Goal: Transaction & Acquisition: Book appointment/travel/reservation

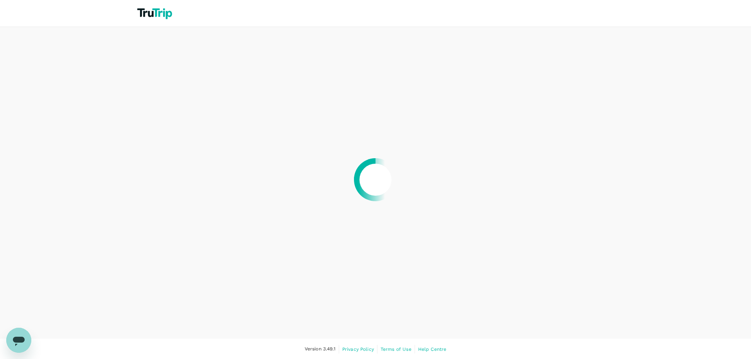
click at [0, 359] on nordpass-portal at bounding box center [0, 360] width 0 height 0
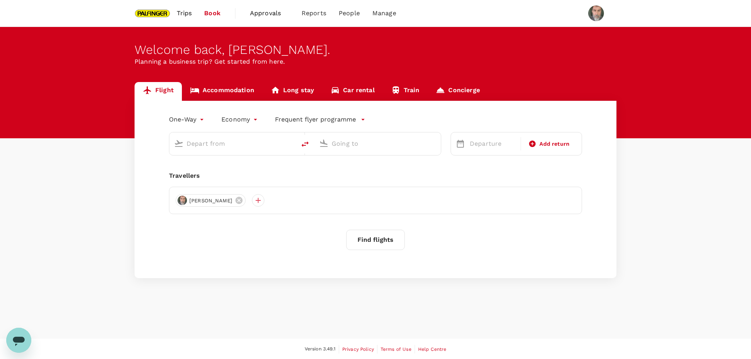
type input "roundtrip"
type input "Narita Intl (NRT)"
type input "New Chitose (CTS)"
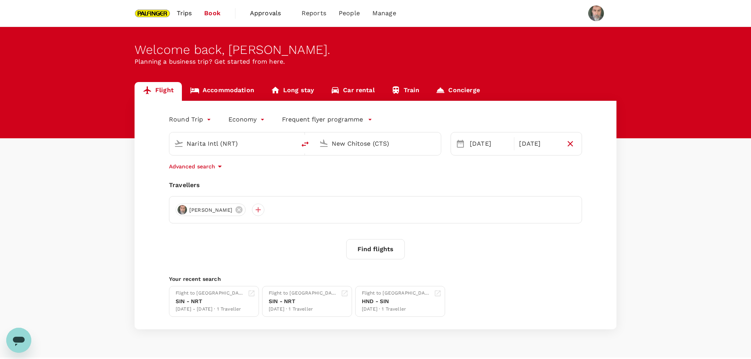
click at [236, 143] on input "Narita Intl (NRT)" at bounding box center [233, 144] width 93 height 12
click at [225, 174] on p "Singapore Changi" at bounding box center [245, 175] width 139 height 8
type input "Singapore Changi (SIN)"
click at [400, 146] on input "New Chitose (CTS)" at bounding box center [378, 144] width 93 height 12
click at [353, 175] on p "Bengaluru Intl" at bounding box center [390, 175] width 138 height 8
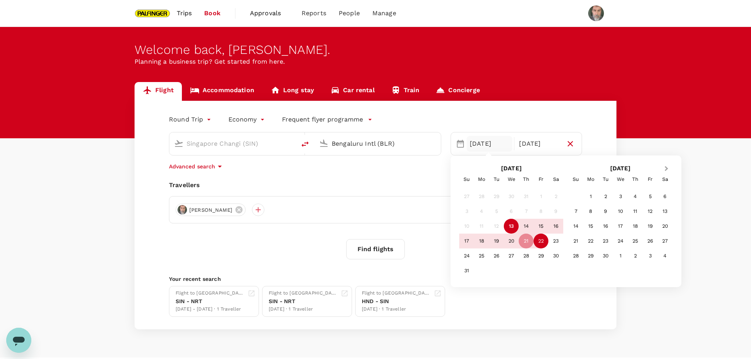
type input "Bengaluru Intl (BLR)"
click at [667, 169] on span "Next Month" at bounding box center [667, 169] width 0 height 9
click at [606, 211] on div "9" at bounding box center [605, 211] width 15 height 15
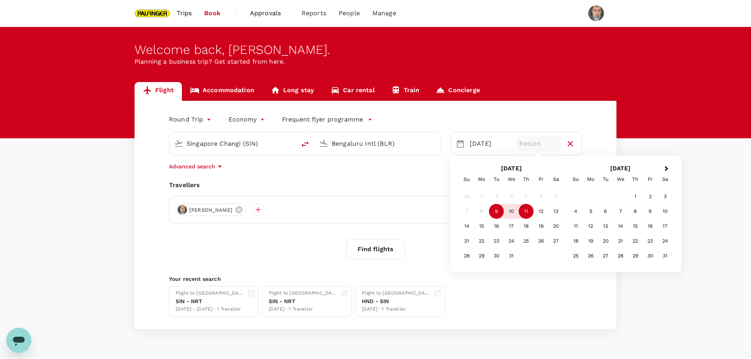
click at [527, 212] on div "11" at bounding box center [526, 211] width 15 height 15
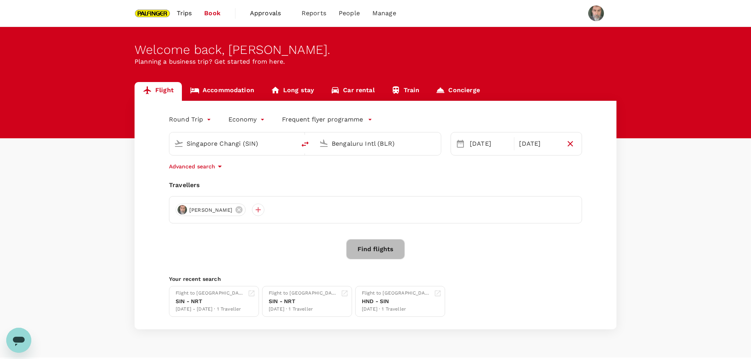
click at [379, 250] on button "Find flights" at bounding box center [375, 249] width 59 height 20
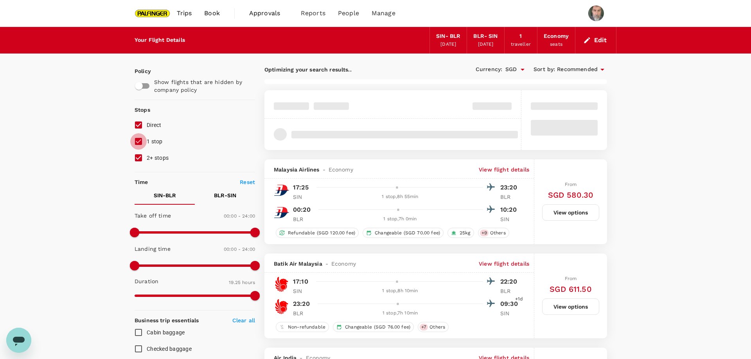
click at [140, 138] on input "1 stop" at bounding box center [138, 141] width 16 height 16
checkbox input "false"
click at [138, 160] on input "2+ stops" at bounding box center [138, 158] width 16 height 16
checkbox input "false"
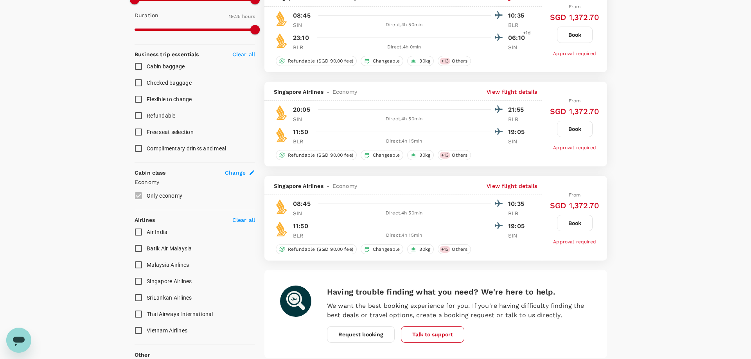
scroll to position [318, 0]
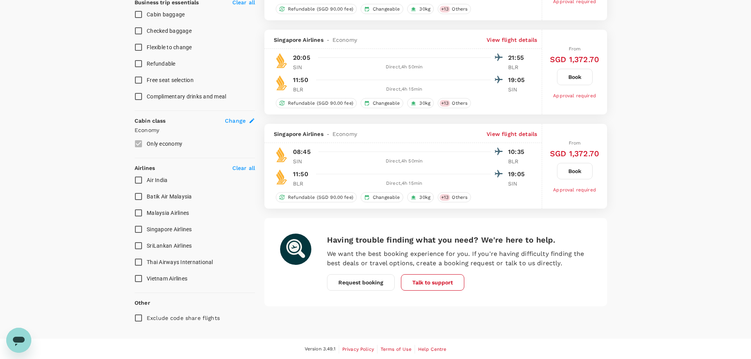
click at [139, 227] on input "Singapore Airlines" at bounding box center [138, 229] width 16 height 16
checkbox input "true"
type input "SGD"
click at [630, 199] on div "Your Flight Details SIN - BLR 09 Dec 2025 BLR - SIN 11 Dec 2025 1 traveller Eco…" at bounding box center [375, 24] width 751 height 631
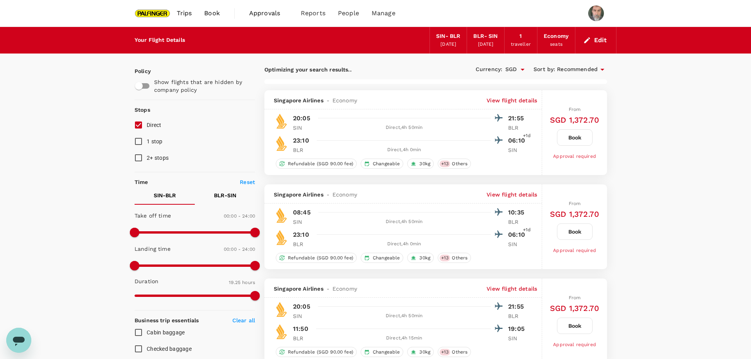
click at [660, 216] on div "Your Flight Details SIN - BLR 09 Dec 2025 BLR - SIN 11 Dec 2025 1 traveller Eco…" at bounding box center [375, 342] width 751 height 631
type input "1500"
checkbox input "false"
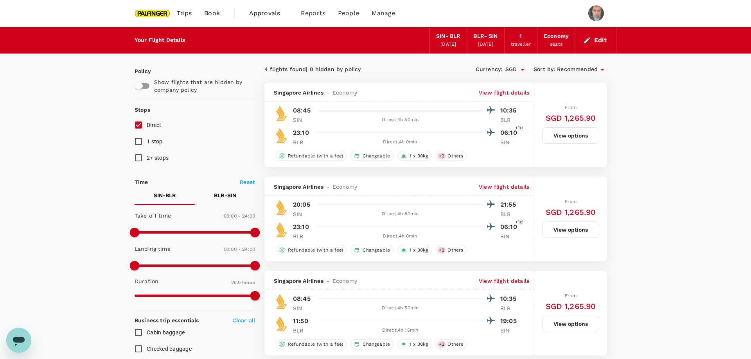
checkbox input "false"
checkbox input "true"
click at [566, 131] on button "View options" at bounding box center [570, 136] width 57 height 16
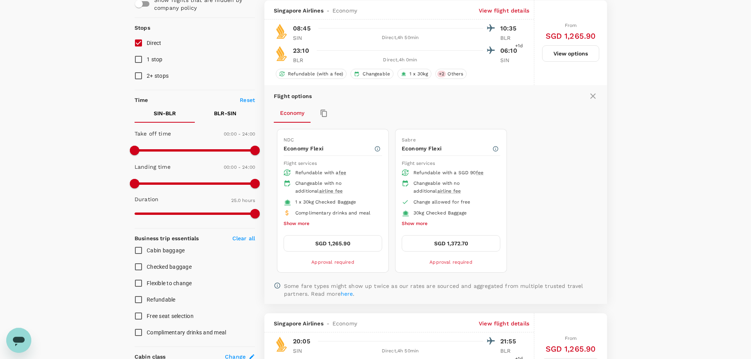
scroll to position [83, 0]
click at [447, 242] on button "SGD 1,372.70" at bounding box center [451, 243] width 99 height 16
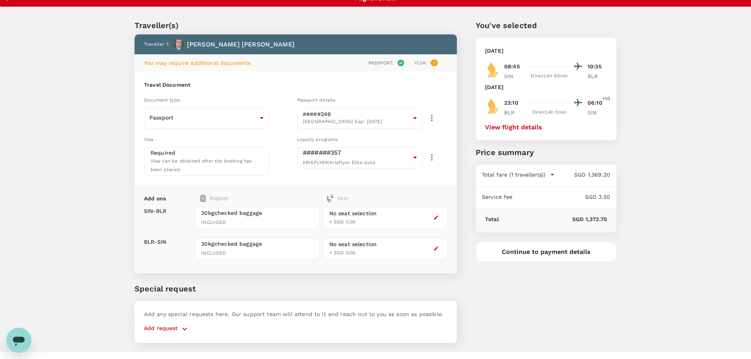
scroll to position [23, 0]
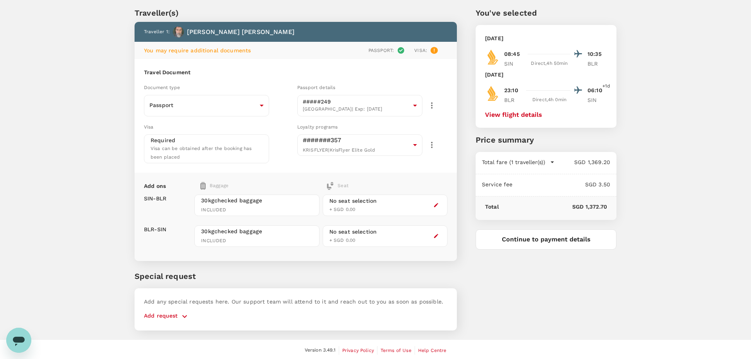
click at [542, 240] on button "Continue to payment details" at bounding box center [546, 240] width 141 height 20
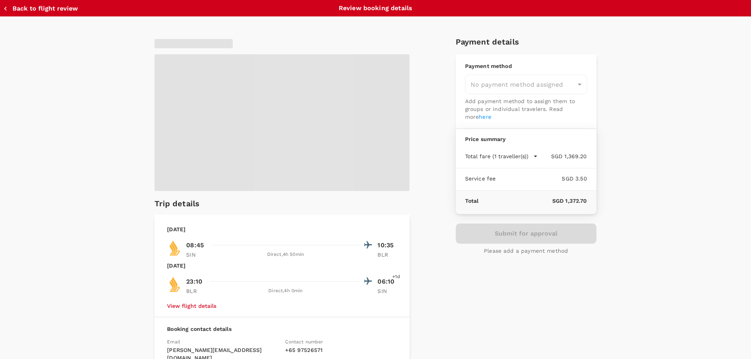
type input "9be03565-66ee-4886-9f8c-c8015ed65526"
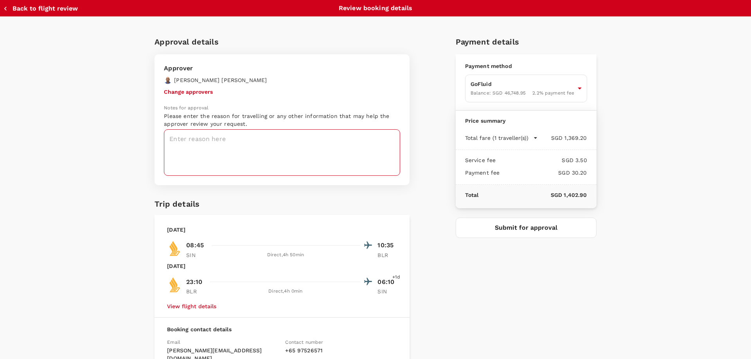
click at [225, 141] on textarea at bounding box center [282, 152] width 236 height 47
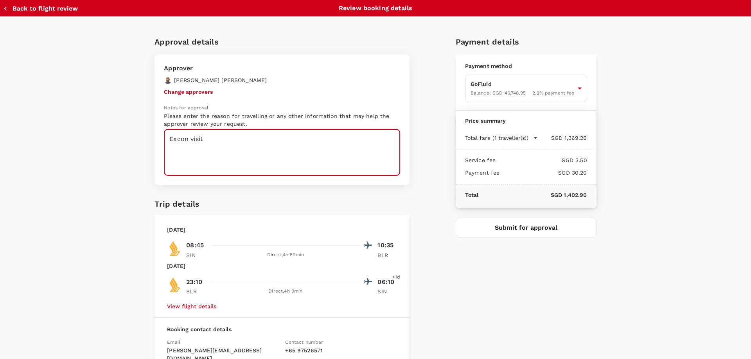
type textarea "Excon visit"
click at [518, 231] on button "Submit for approval" at bounding box center [526, 228] width 141 height 20
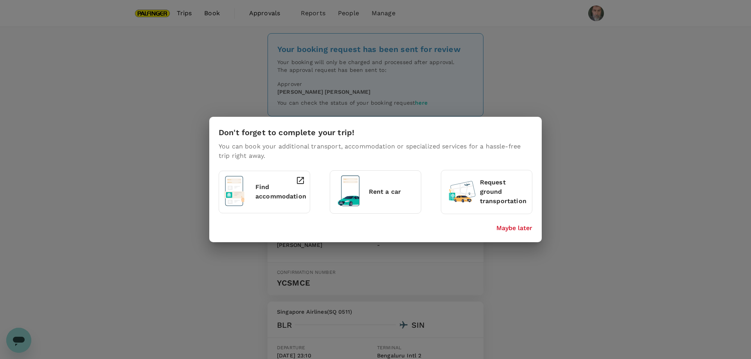
click at [183, 14] on div "Don't forget to complete your trip! You can book your additional transport, acc…" at bounding box center [375, 179] width 751 height 359
click at [521, 228] on p "Maybe later" at bounding box center [514, 228] width 36 height 9
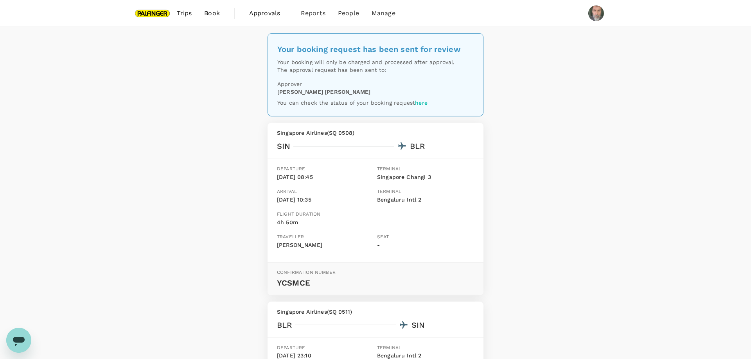
click at [182, 11] on span "Trips" at bounding box center [184, 13] width 15 height 9
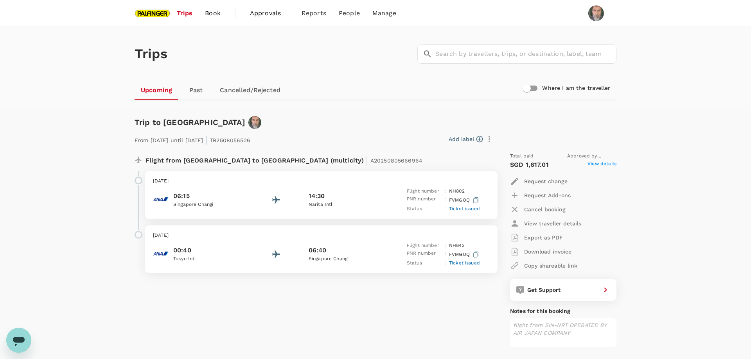
click at [209, 11] on span "Book" at bounding box center [213, 13] width 16 height 9
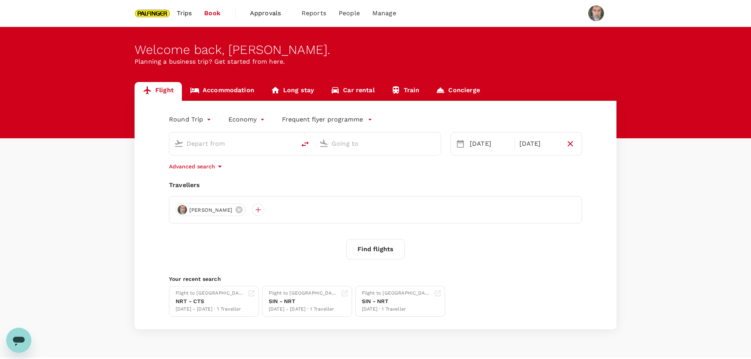
type input "Singapore Changi (SIN)"
type input "Bengaluru Intl (BLR)"
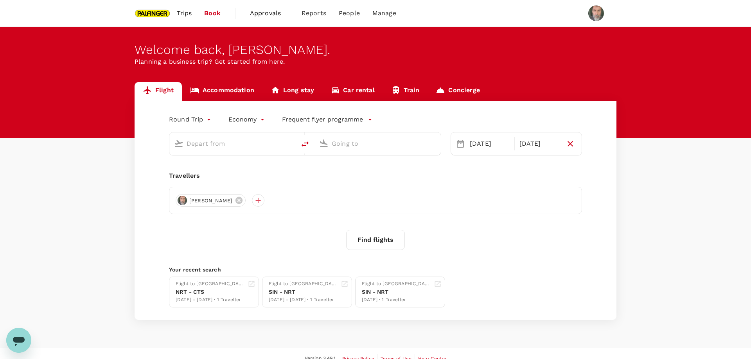
type input "Singapore Changi (SIN)"
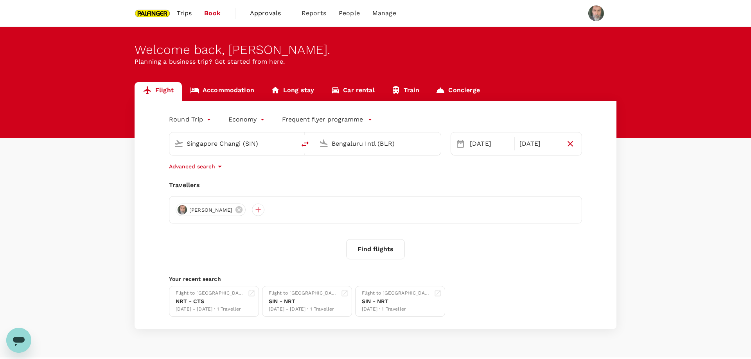
click at [345, 143] on input "Bengaluru Intl (BLR)" at bounding box center [378, 144] width 93 height 12
click at [364, 171] on p "Suvarnabhumi Intl" at bounding box center [390, 175] width 138 height 8
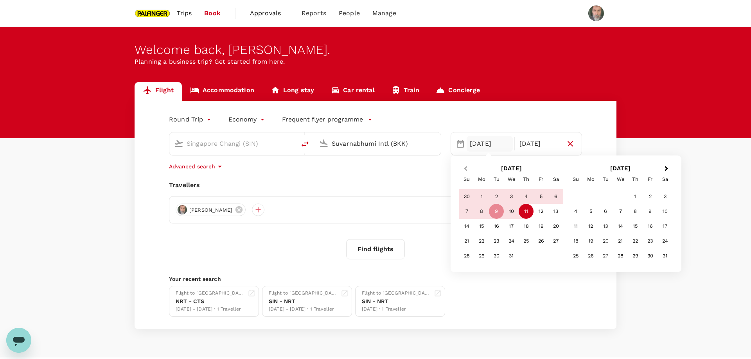
type input "Suvarnabhumi Intl (BKK)"
click at [464, 169] on button "Previous Month" at bounding box center [464, 169] width 13 height 13
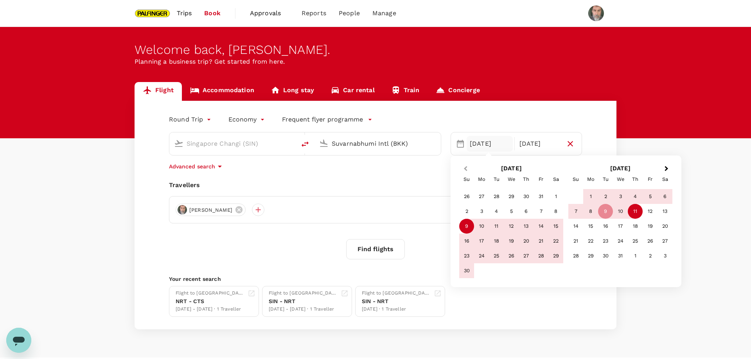
click at [465, 167] on span "Previous Month" at bounding box center [465, 169] width 0 height 9
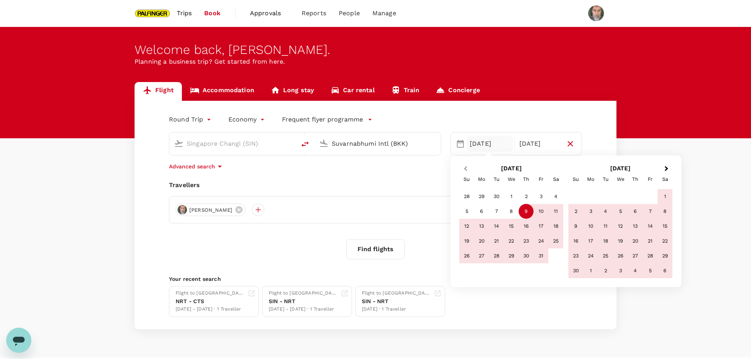
click at [465, 167] on span "Previous Month" at bounding box center [465, 169] width 0 height 9
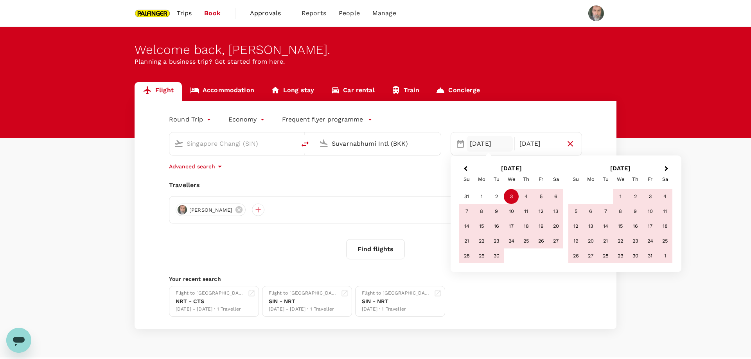
click at [509, 197] on div "3" at bounding box center [511, 196] width 15 height 15
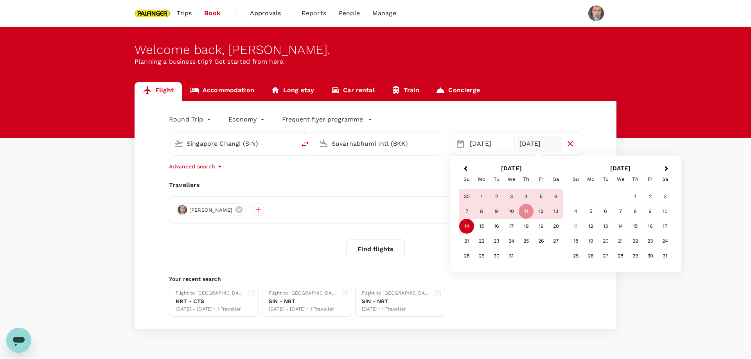
click at [466, 226] on div "14" at bounding box center [466, 226] width 15 height 15
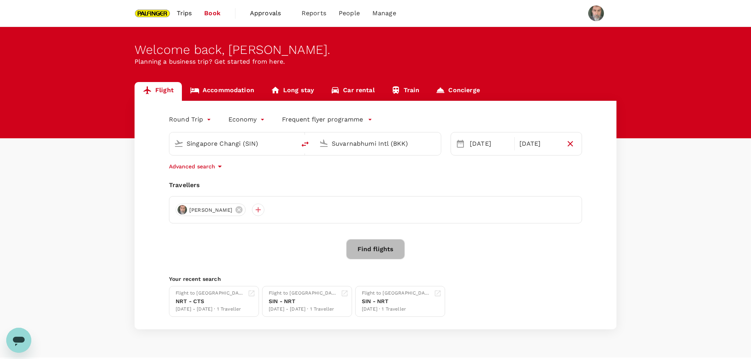
click at [376, 251] on button "Find flights" at bounding box center [375, 249] width 59 height 20
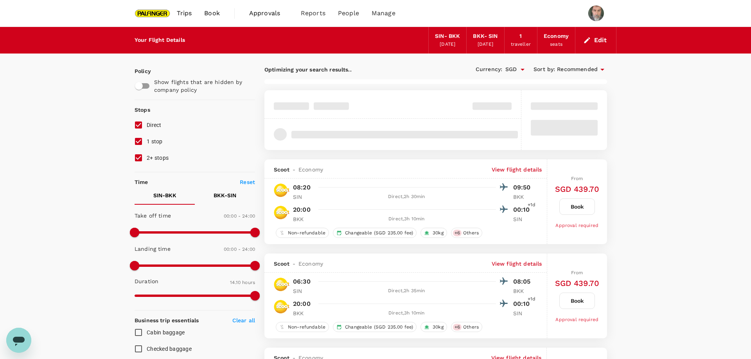
drag, startPoint x: 139, startPoint y: 139, endPoint x: 142, endPoint y: 151, distance: 12.1
click at [139, 140] on input "1 stop" at bounding box center [138, 141] width 16 height 16
checkbox input "false"
drag, startPoint x: 138, startPoint y: 157, endPoint x: 150, endPoint y: 158, distance: 12.2
click at [138, 157] on input "2+ stops" at bounding box center [138, 158] width 16 height 16
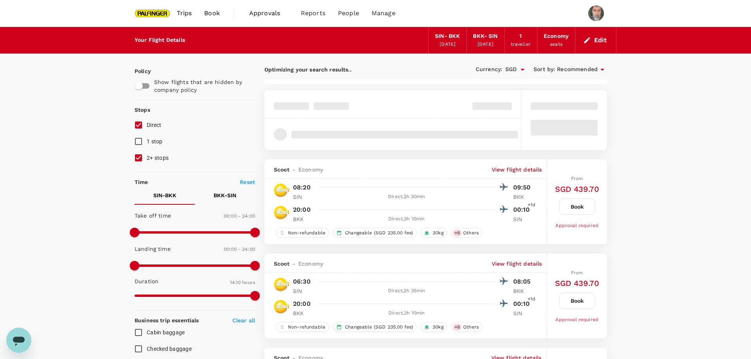
checkbox input "false"
type input "SGD"
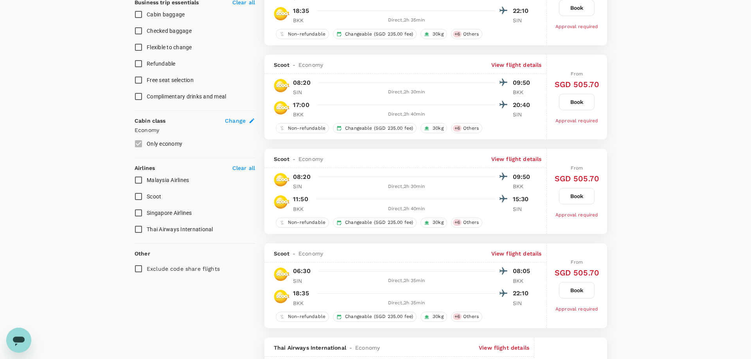
scroll to position [426, 0]
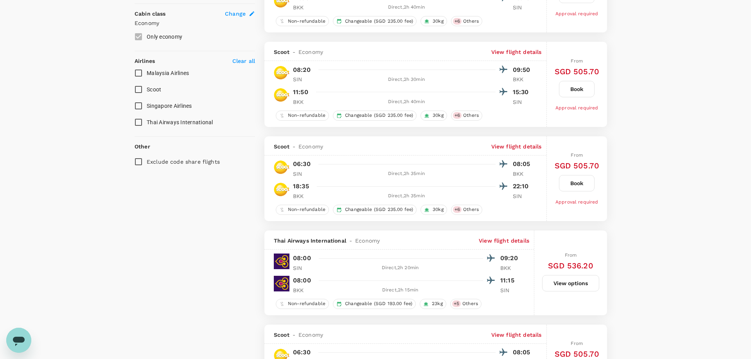
click at [137, 104] on input "Singapore Airlines" at bounding box center [138, 106] width 16 height 16
checkbox input "true"
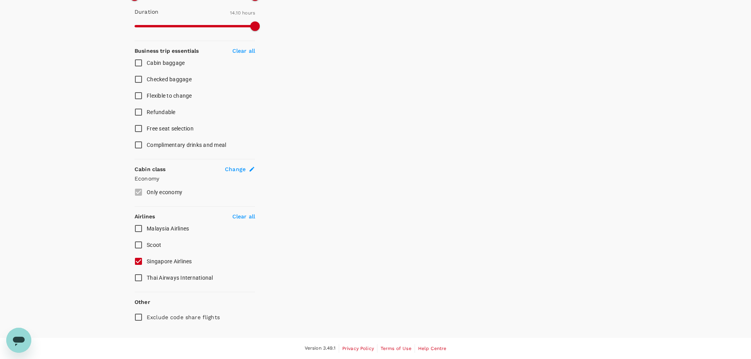
scroll to position [269, 0]
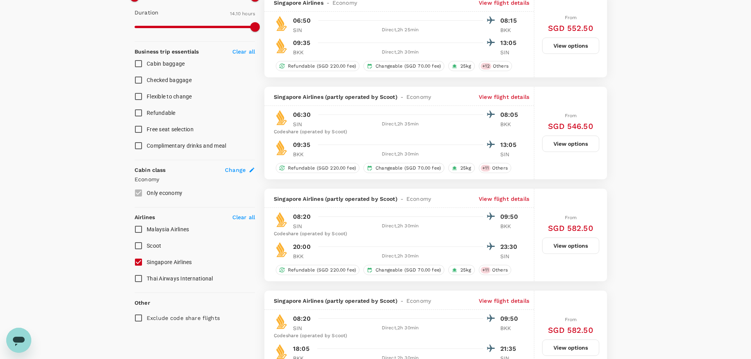
type input "SGD"
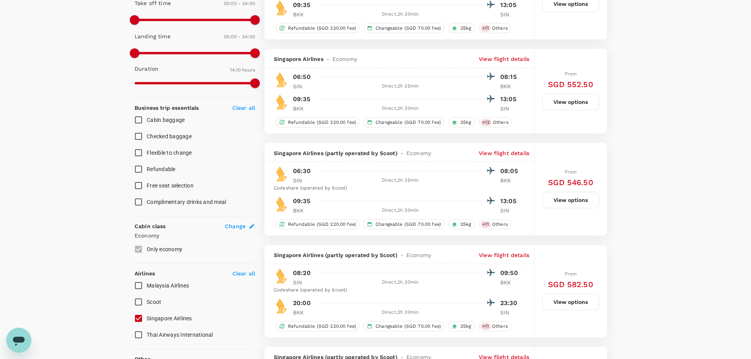
scroll to position [106, 0]
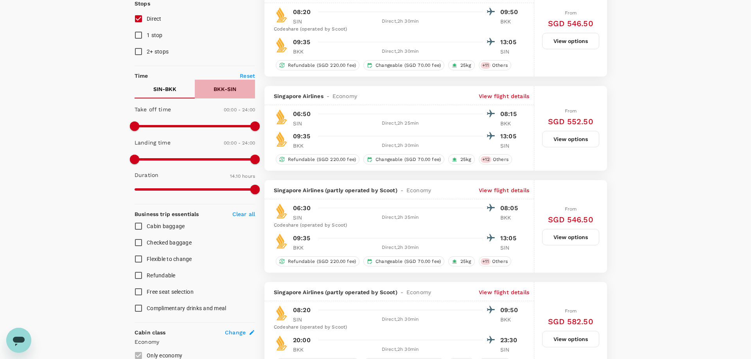
click at [223, 89] on p "BKK - SIN" at bounding box center [225, 89] width 23 height 8
type input "905"
checkbox input "false"
checkbox input "true"
type input "900"
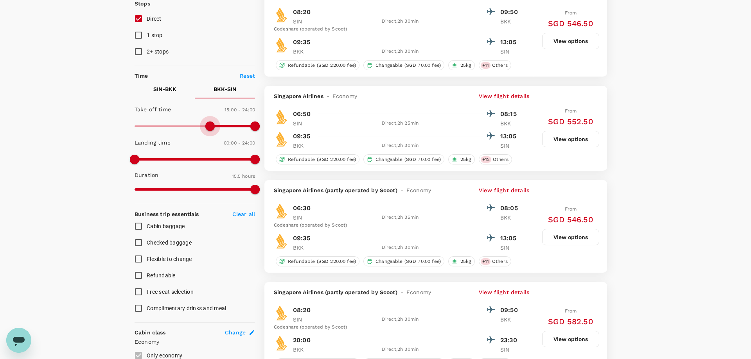
drag, startPoint x: 137, startPoint y: 128, endPoint x: 210, endPoint y: 129, distance: 73.5
click at [210, 129] on span at bounding box center [209, 126] width 9 height 9
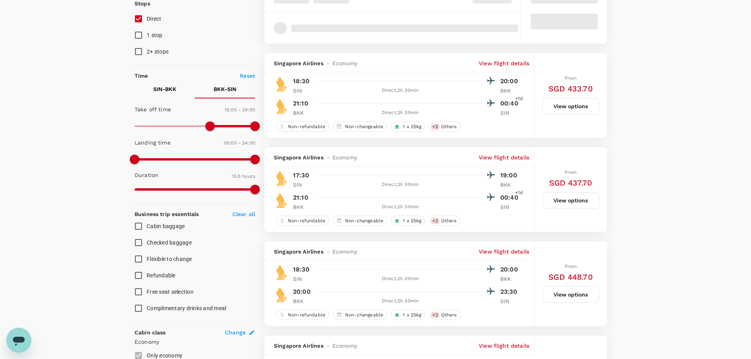
type input "SGD"
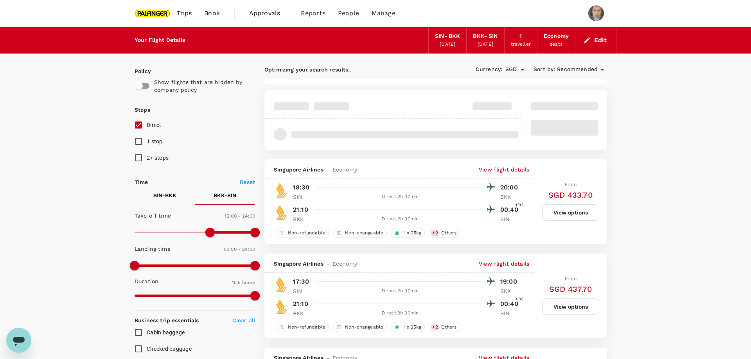
click at [600, 65] on icon at bounding box center [602, 69] width 9 height 9
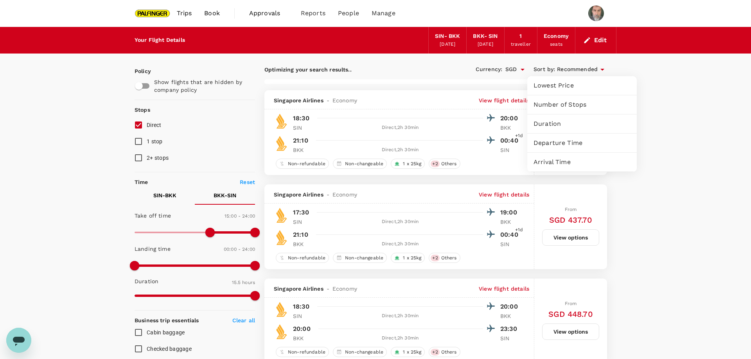
click at [573, 140] on span "Departure Time" at bounding box center [582, 142] width 97 height 9
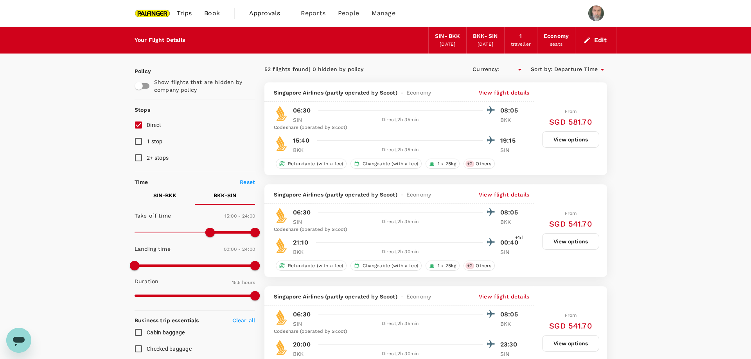
type input "SGD"
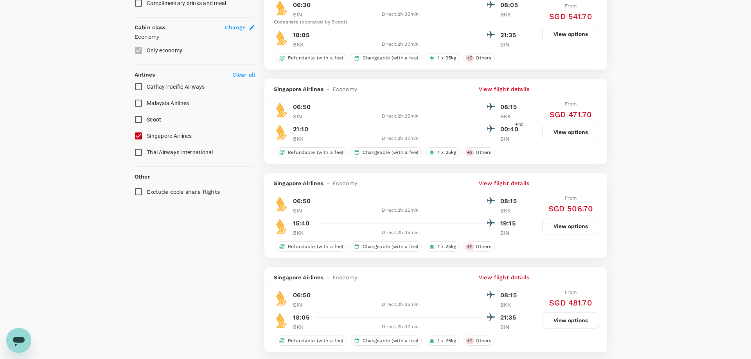
scroll to position [426, 0]
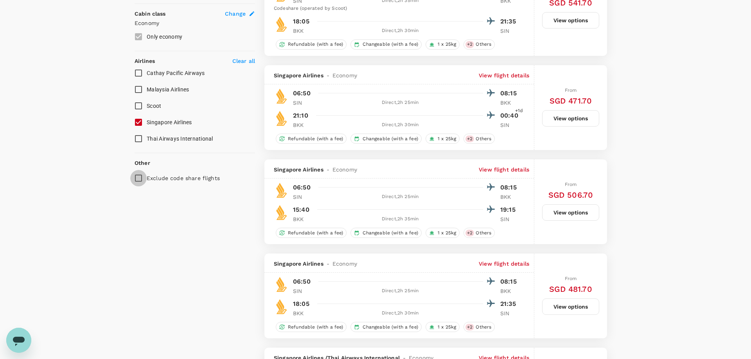
click at [138, 178] on input "Exclude code share flights" at bounding box center [138, 178] width 16 height 16
checkbox input "true"
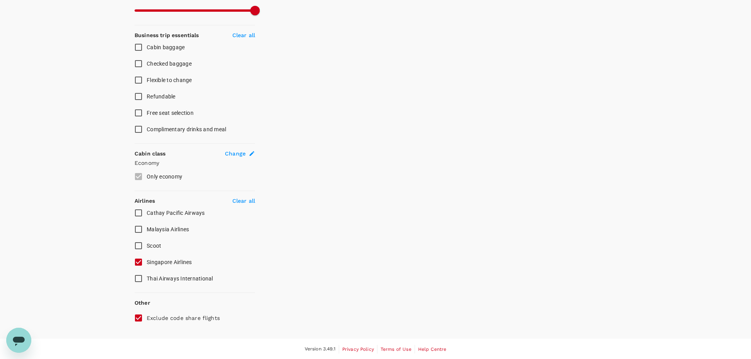
scroll to position [0, 0]
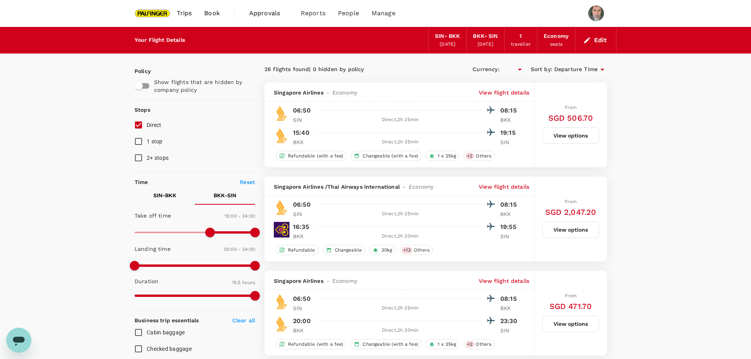
type input "SGD"
click at [166, 193] on p "SIN - BKK" at bounding box center [164, 196] width 23 height 8
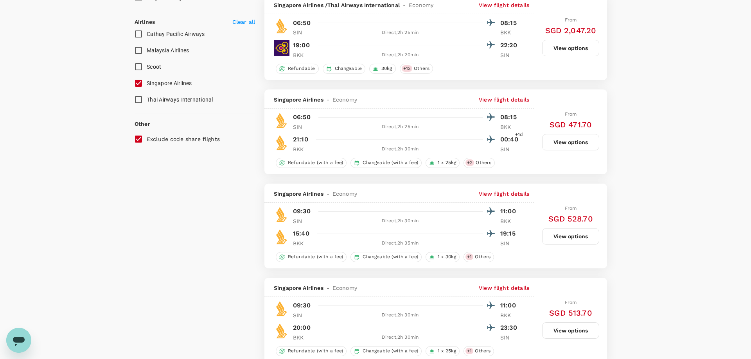
scroll to position [532, 0]
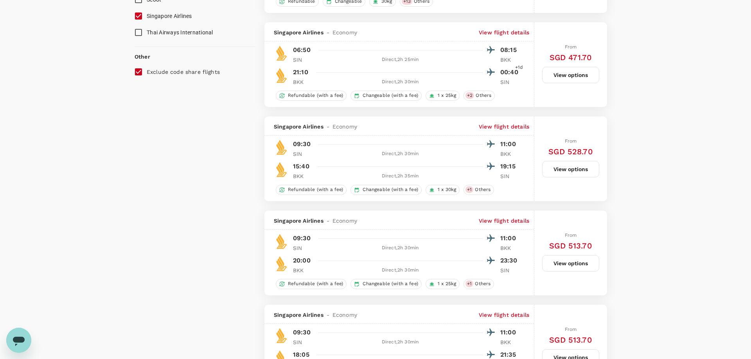
click at [406, 159] on div "09:30 11:00 SIN Direct , 2h 30min BKK 15:40 19:15 BKK Direct , 2h 35min SIN" at bounding box center [397, 159] width 246 height 41
click at [572, 169] on button "View options" at bounding box center [570, 169] width 57 height 16
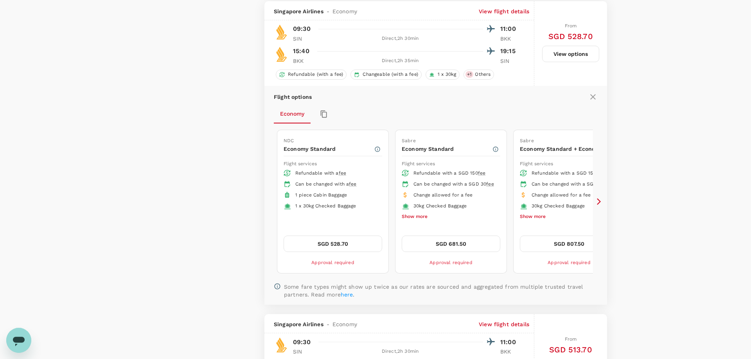
scroll to position [648, 0]
click at [599, 199] on icon at bounding box center [599, 201] width 4 height 7
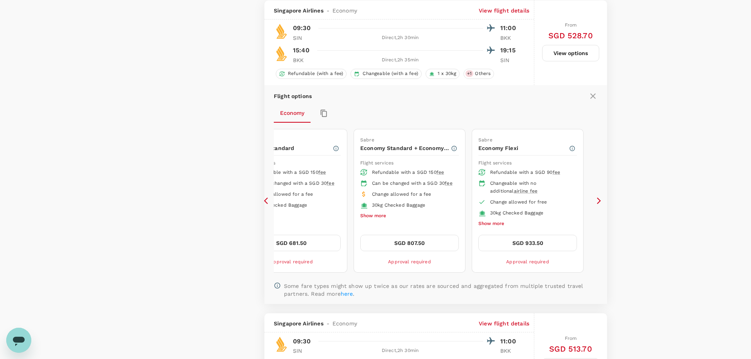
click at [264, 199] on icon at bounding box center [268, 201] width 8 height 8
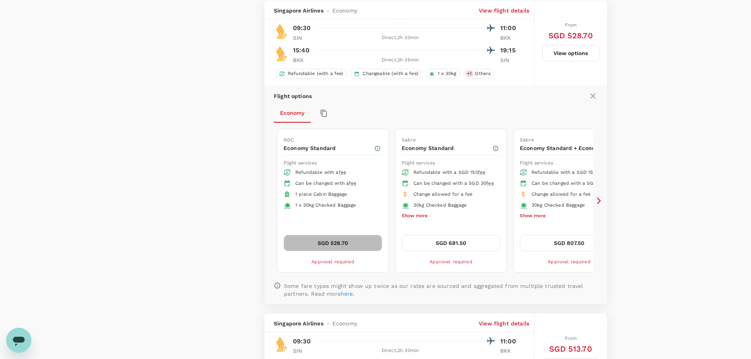
click at [332, 241] on button "SGD 528.70" at bounding box center [333, 243] width 99 height 16
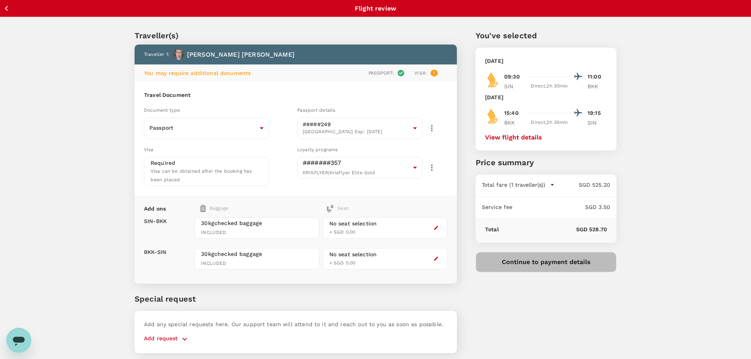
click at [537, 258] on button "Continue to payment details" at bounding box center [546, 262] width 141 height 20
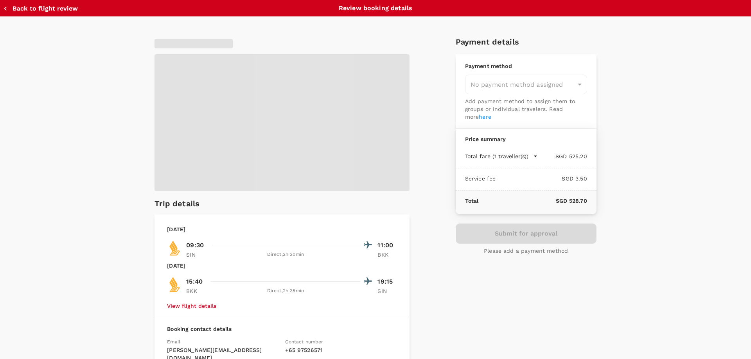
type input "9be03565-66ee-4886-9f8c-c8015ed65526"
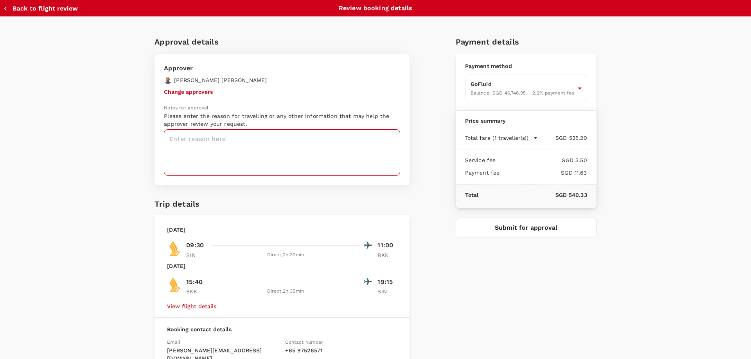
click at [212, 153] on textarea at bounding box center [282, 152] width 236 height 47
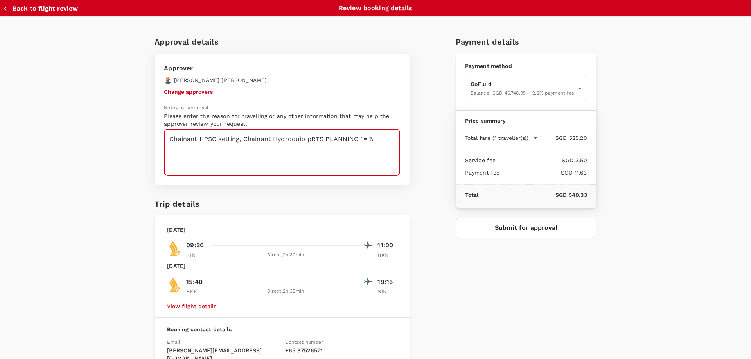
drag, startPoint x: 375, startPoint y: 138, endPoint x: 307, endPoint y: 139, distance: 67.7
click at [307, 139] on textarea "Chainant HPSC setting, Chainant Hydroquip pRTS PLANNING "="&" at bounding box center [282, 152] width 236 height 47
drag, startPoint x: 307, startPoint y: 138, endPoint x: 315, endPoint y: 154, distance: 17.5
click at [307, 139] on textarea "Chainant HPSC setting, Chainant Hydroquip , Maxcrane parts planning 2026" at bounding box center [282, 152] width 236 height 47
type textarea "Chainant HPSC setting, Chainant Hydroquip, Maxcrane parts planning 2026"
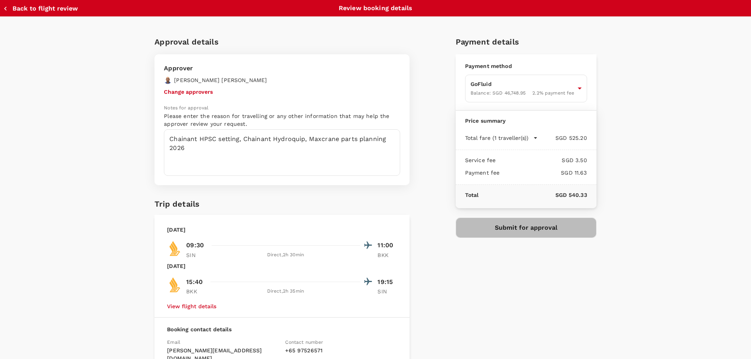
click at [526, 225] on button "Submit for approval" at bounding box center [526, 228] width 141 height 20
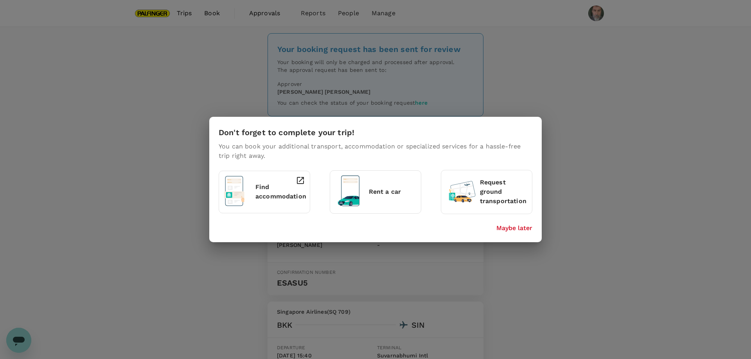
click at [515, 228] on p "Maybe later" at bounding box center [514, 228] width 36 height 9
